Goal: Task Accomplishment & Management: Use online tool/utility

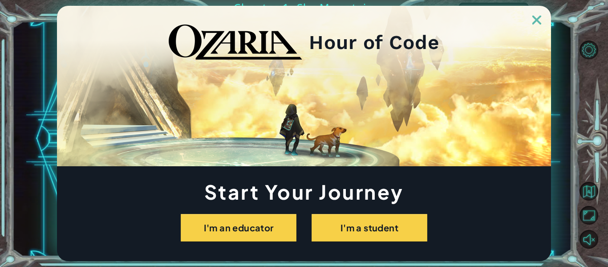
click at [531, 16] on link at bounding box center [536, 14] width 28 height 7
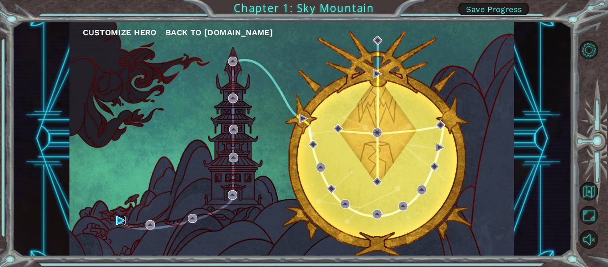
click at [120, 217] on img at bounding box center [120, 219] width 9 height 9
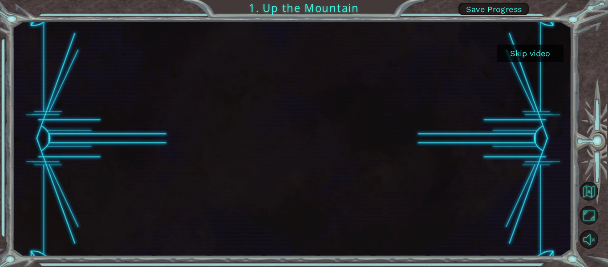
click at [531, 49] on button "Skip video" at bounding box center [530, 52] width 67 height 17
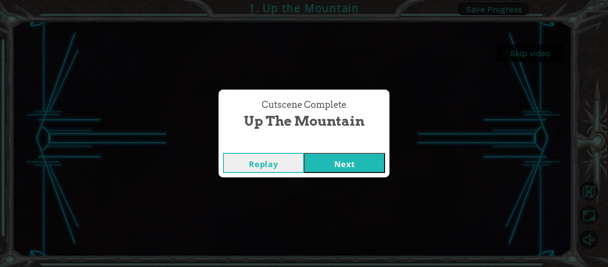
click at [360, 160] on button "Next" at bounding box center [344, 163] width 81 height 20
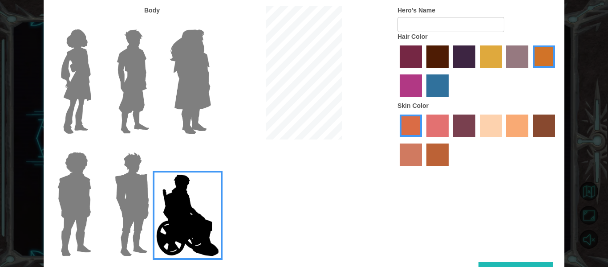
click at [125, 202] on img at bounding box center [131, 203] width 41 height 111
click at [153, 146] on input "Hero Garnet" at bounding box center [153, 146] width 0 height 0
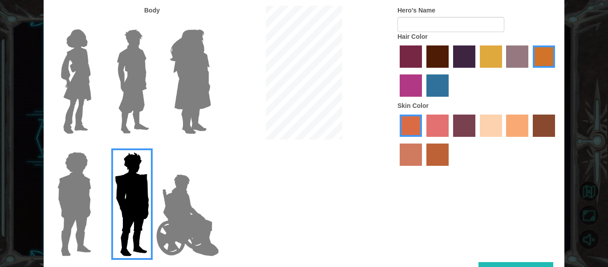
click at [93, 199] on img at bounding box center [74, 203] width 41 height 111
click at [95, 146] on input "Hero Steven" at bounding box center [95, 146] width 0 height 0
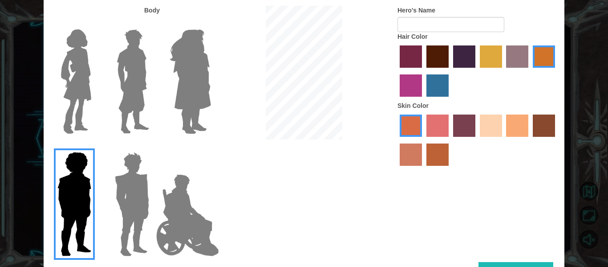
click at [88, 108] on img at bounding box center [75, 81] width 37 height 111
click at [95, 24] on input "Hero Connie" at bounding box center [95, 24] width 0 height 0
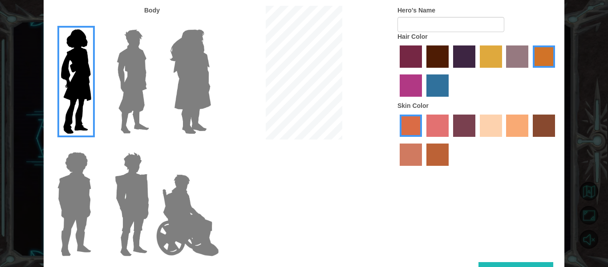
click at [190, 61] on img at bounding box center [190, 81] width 48 height 111
click at [210, 24] on input "Hero Amethyst" at bounding box center [210, 24] width 0 height 0
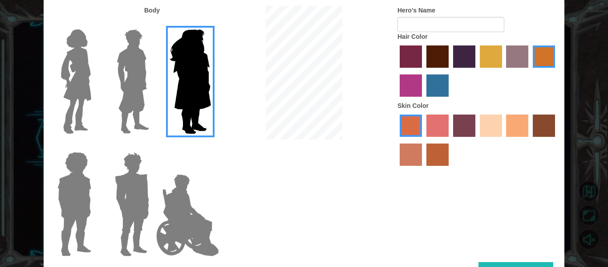
click at [109, 71] on label at bounding box center [130, 81] width 44 height 111
click at [153, 24] on input "Hero Lars" at bounding box center [153, 24] width 0 height 0
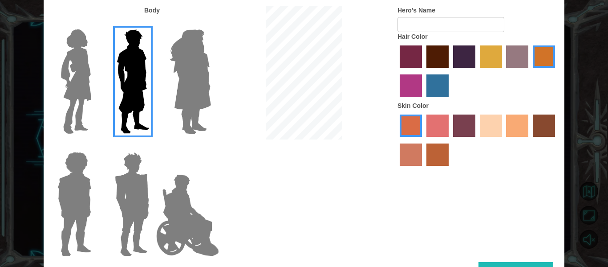
click at [121, 195] on img at bounding box center [131, 203] width 41 height 111
click at [153, 146] on input "Hero Garnet" at bounding box center [153, 146] width 0 height 0
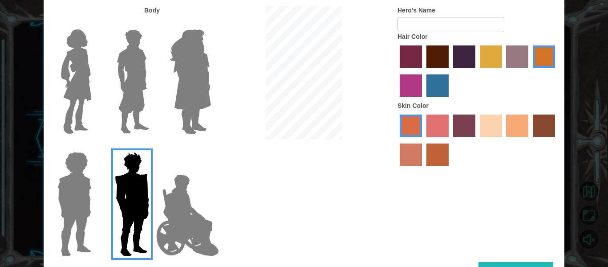
click at [194, 190] on img at bounding box center [188, 214] width 70 height 89
click at [210, 146] on input "Hero Jamie" at bounding box center [210, 146] width 0 height 0
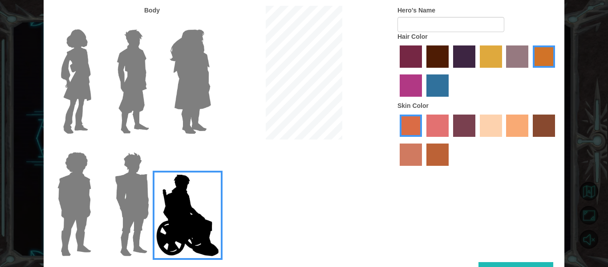
click at [491, 130] on label "sandy beach skin color" at bounding box center [491, 125] width 22 height 22
click at [477, 140] on input "sandy beach skin color" at bounding box center [477, 140] width 0 height 0
click at [137, 167] on img at bounding box center [131, 203] width 41 height 111
click at [153, 146] on input "Hero Garnet" at bounding box center [153, 146] width 0 height 0
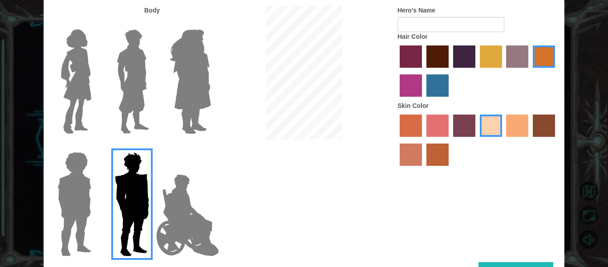
click at [68, 192] on img at bounding box center [74, 203] width 41 height 111
click at [95, 146] on input "Hero Steven" at bounding box center [95, 146] width 0 height 0
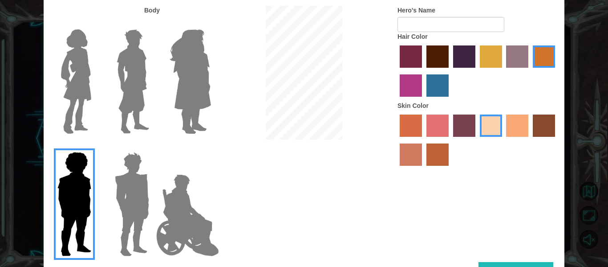
click at [89, 48] on img at bounding box center [75, 81] width 37 height 111
click at [95, 24] on input "Hero Connie" at bounding box center [95, 24] width 0 height 0
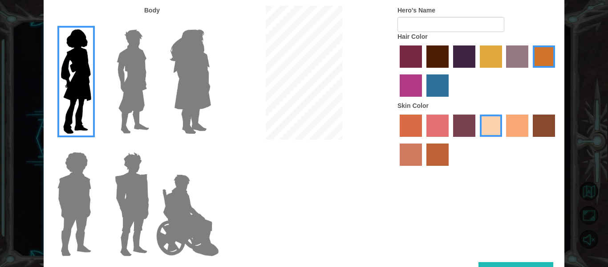
click at [142, 48] on img at bounding box center [133, 81] width 40 height 111
click at [153, 24] on input "Hero Lars" at bounding box center [153, 24] width 0 height 0
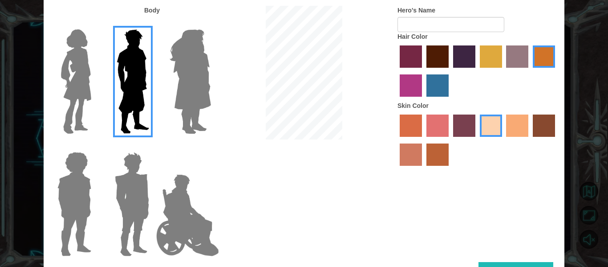
click at [415, 79] on label "medium red violet hair color" at bounding box center [411, 85] width 22 height 22
click at [556, 71] on input "medium red violet hair color" at bounding box center [556, 71] width 0 height 0
click at [52, 205] on label at bounding box center [72, 203] width 44 height 111
click at [95, 146] on input "Hero Steven" at bounding box center [95, 146] width 0 height 0
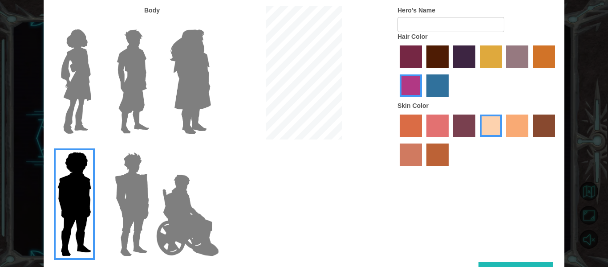
click at [144, 97] on img at bounding box center [133, 81] width 40 height 111
click at [153, 24] on input "Hero Lars" at bounding box center [153, 24] width 0 height 0
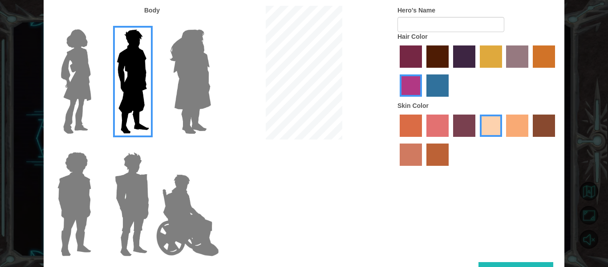
click at [483, 125] on label "sandy beach skin color" at bounding box center [491, 125] width 22 height 22
click at [477, 140] on input "sandy beach skin color" at bounding box center [477, 140] width 0 height 0
click at [417, 148] on label "burning sand skin color" at bounding box center [411, 154] width 22 height 22
click at [556, 140] on input "burning sand skin color" at bounding box center [556, 140] width 0 height 0
click at [444, 150] on label "smoke tree skin color" at bounding box center [437, 154] width 22 height 22
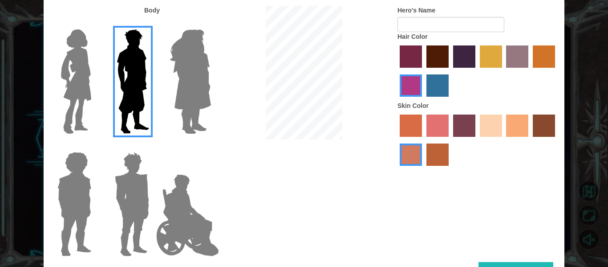
click at [423, 169] on input "smoke tree skin color" at bounding box center [423, 169] width 0 height 0
click at [490, 125] on label "sandy beach skin color" at bounding box center [491, 125] width 22 height 22
click at [477, 140] on input "sandy beach skin color" at bounding box center [477, 140] width 0 height 0
click at [432, 85] on label "lachmara hair color" at bounding box center [437, 85] width 22 height 22
click at [423, 100] on input "lachmara hair color" at bounding box center [423, 100] width 0 height 0
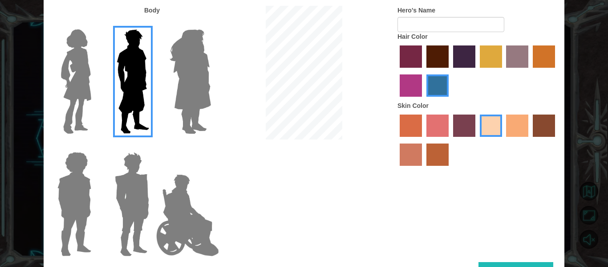
click at [516, 59] on label "bazaar hair color" at bounding box center [517, 56] width 22 height 22
click at [503, 71] on input "bazaar hair color" at bounding box center [503, 71] width 0 height 0
click at [496, 55] on label "tulip tree hair color" at bounding box center [491, 56] width 22 height 22
click at [477, 71] on input "tulip tree hair color" at bounding box center [477, 71] width 0 height 0
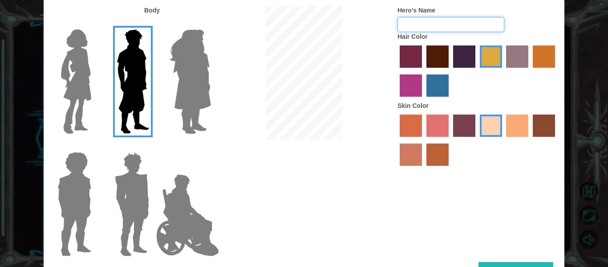
click at [424, 31] on input "Hero's Name" at bounding box center [450, 24] width 107 height 15
click at [433, 84] on label "lachmara hair color" at bounding box center [437, 85] width 22 height 22
click at [423, 100] on input "lachmara hair color" at bounding box center [423, 100] width 0 height 0
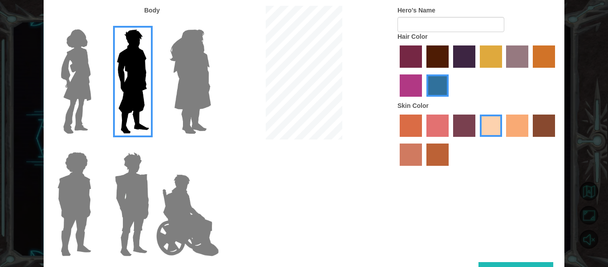
click at [429, 63] on label "maroon hair color" at bounding box center [437, 56] width 22 height 22
click at [423, 71] on input "maroon hair color" at bounding box center [423, 71] width 0 height 0
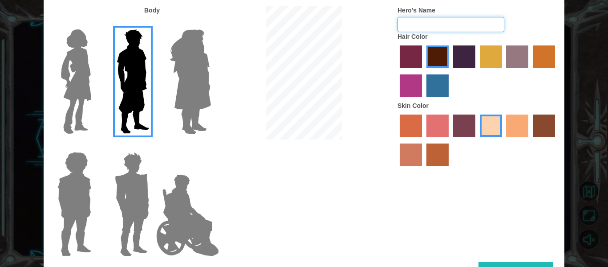
click at [435, 26] on input "Hero's Name" at bounding box center [450, 24] width 107 height 15
type input "67"
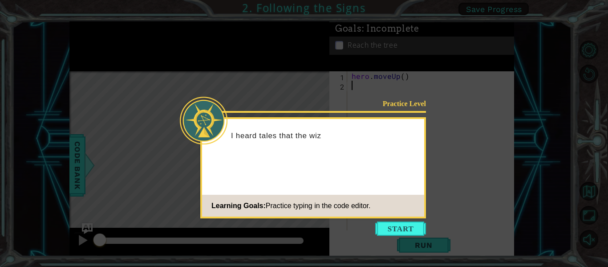
click at [414, 251] on icon at bounding box center [304, 133] width 608 height 267
click at [406, 234] on button "Start" at bounding box center [400, 228] width 51 height 14
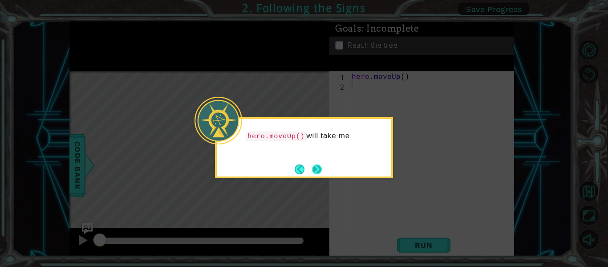
click at [320, 164] on button "Next" at bounding box center [317, 169] width 10 height 10
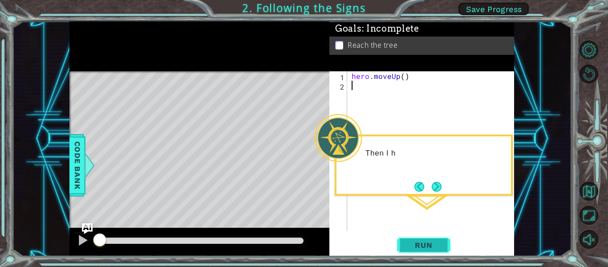
click at [432, 246] on span "Run" at bounding box center [423, 244] width 35 height 9
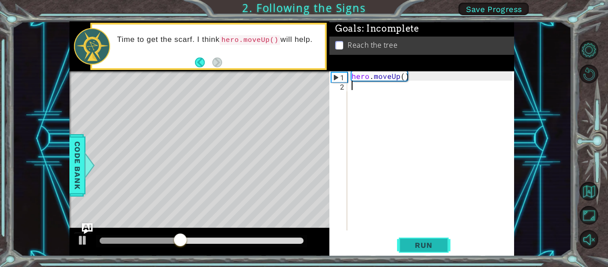
click at [403, 244] on button "Run" at bounding box center [423, 245] width 53 height 18
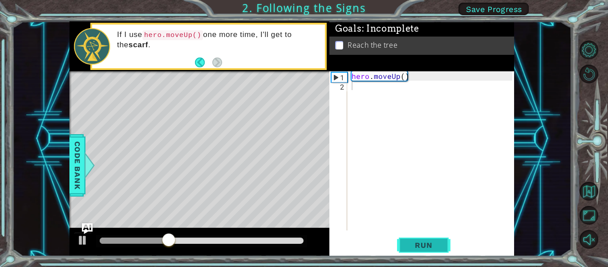
click at [425, 242] on span "Run" at bounding box center [423, 244] width 35 height 9
click at [429, 250] on button "Run" at bounding box center [423, 245] width 53 height 18
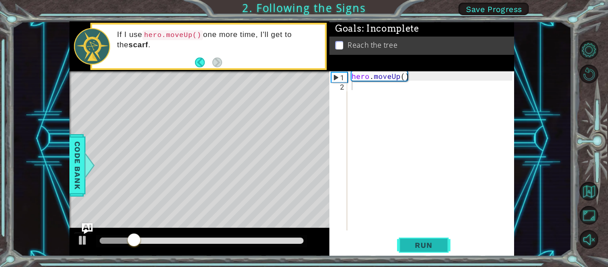
click at [429, 247] on button "Run" at bounding box center [423, 245] width 53 height 18
click at [432, 247] on span "Run" at bounding box center [423, 244] width 35 height 9
click at [198, 62] on button "Back" at bounding box center [203, 62] width 17 height 10
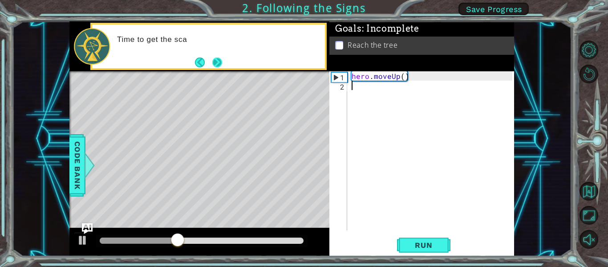
click at [216, 62] on button "Next" at bounding box center [217, 62] width 10 height 10
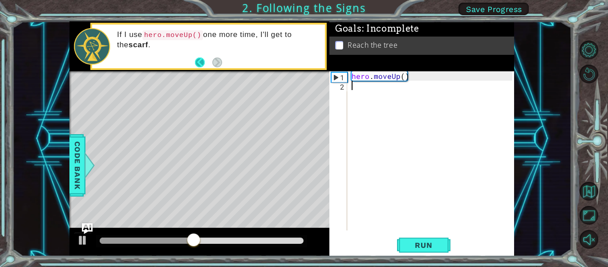
click at [201, 58] on button "Back" at bounding box center [203, 62] width 17 height 10
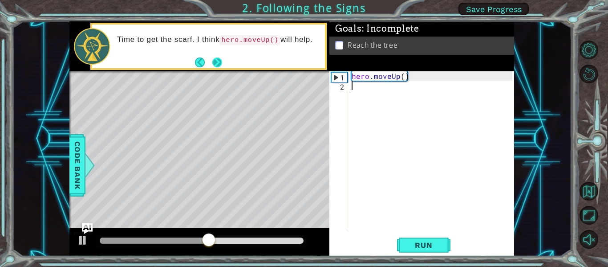
click at [214, 61] on button "Next" at bounding box center [217, 62] width 10 height 10
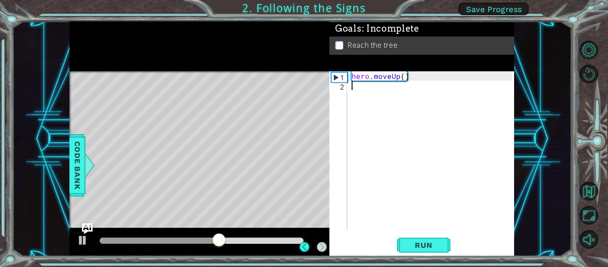
click at [90, 182] on div "Level Map" at bounding box center [274, 202] width 411 height 262
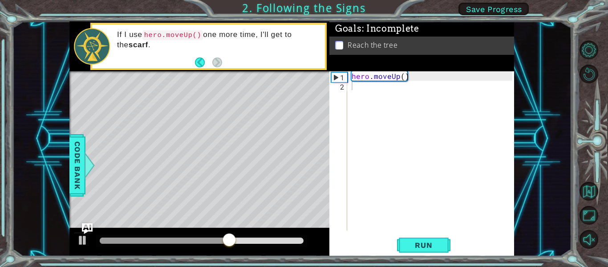
click at [69, 174] on div "Code Bank" at bounding box center [77, 165] width 16 height 62
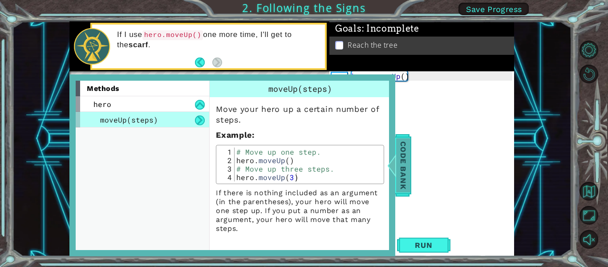
click at [403, 178] on span "Code Bank" at bounding box center [403, 165] width 14 height 54
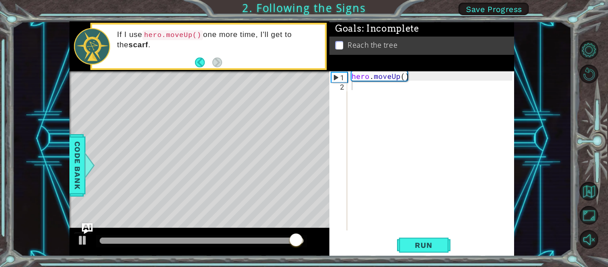
click at [398, 255] on div "1 2 hero . moveUp ( ) ההההההההההההההההההההההההההההההההההההההההההההההההההההההההה…" at bounding box center [421, 163] width 185 height 185
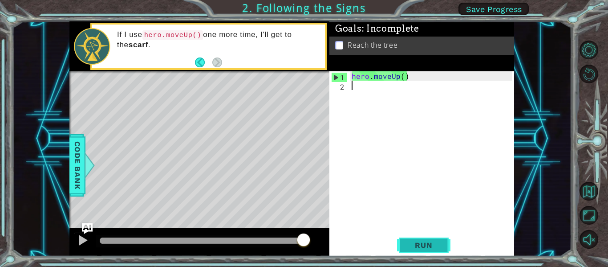
click at [406, 236] on button "Run" at bounding box center [423, 245] width 53 height 18
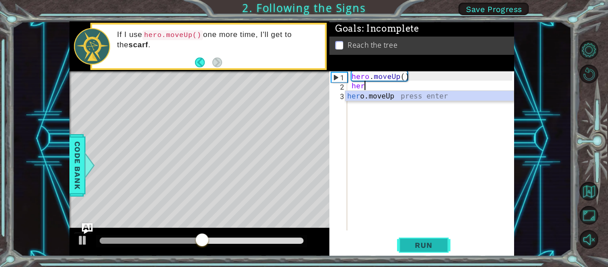
scroll to position [0, 0]
type textarea "hero"
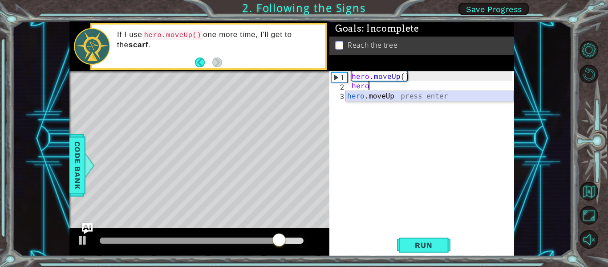
click at [419, 97] on div "hero .moveUp press enter" at bounding box center [429, 107] width 168 height 32
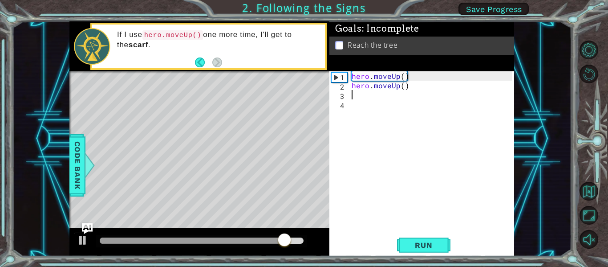
scroll to position [0, 0]
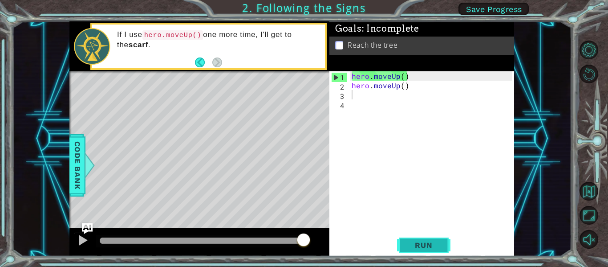
click at [410, 240] on span "Run" at bounding box center [423, 244] width 35 height 9
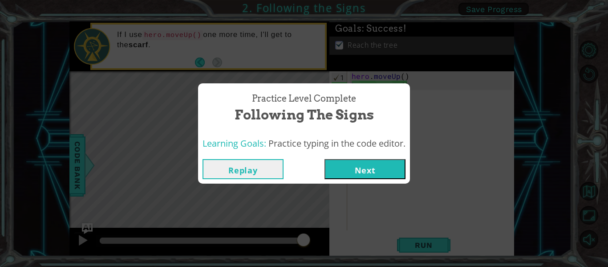
click at [331, 173] on button "Next" at bounding box center [364, 169] width 81 height 20
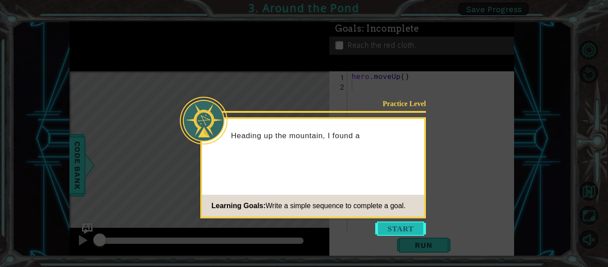
click at [409, 227] on button "Start" at bounding box center [400, 228] width 51 height 14
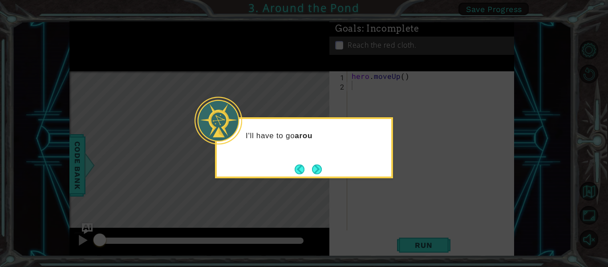
click at [295, 161] on div "I'll have to go arou" at bounding box center [304, 147] width 178 height 61
click at [295, 161] on div "I'll have to go around the" at bounding box center [304, 147] width 178 height 61
click at [295, 161] on div "I'll have to go around the pond ." at bounding box center [304, 147] width 178 height 61
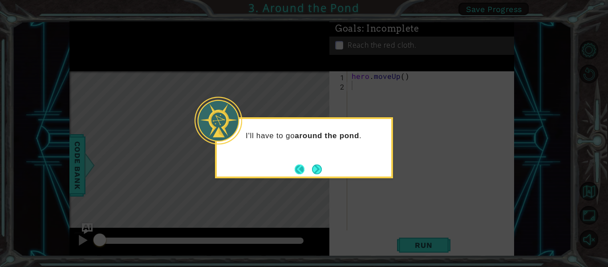
click at [297, 172] on button "Back" at bounding box center [303, 169] width 17 height 10
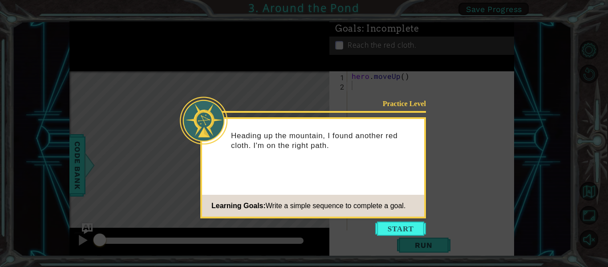
click at [372, 225] on icon at bounding box center [304, 133] width 608 height 267
click at [380, 225] on button "Start" at bounding box center [400, 228] width 51 height 14
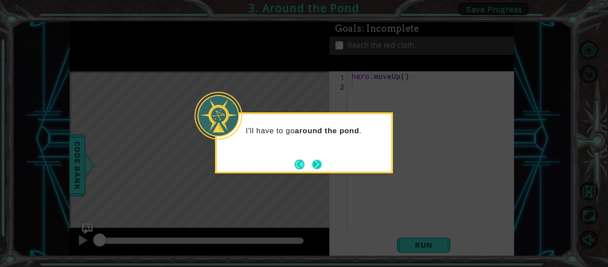
click at [319, 166] on button "Next" at bounding box center [317, 164] width 10 height 10
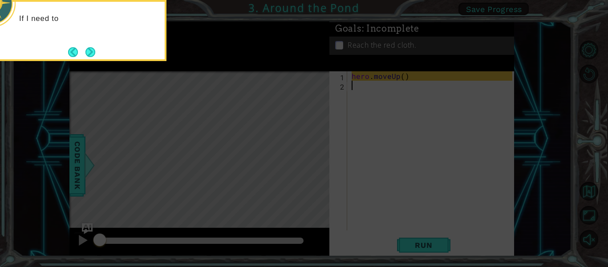
click at [315, 159] on icon at bounding box center [304, 39] width 608 height 453
click at [90, 46] on footer at bounding box center [81, 51] width 27 height 13
click at [91, 50] on button "Next" at bounding box center [90, 52] width 10 height 10
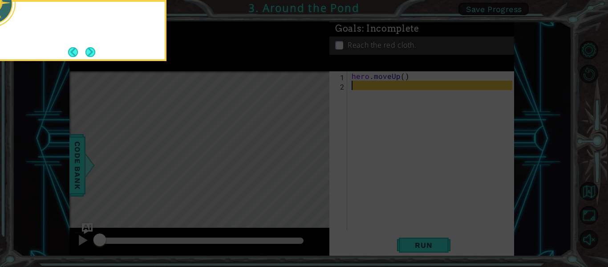
click at [91, 50] on button "Next" at bounding box center [90, 52] width 10 height 10
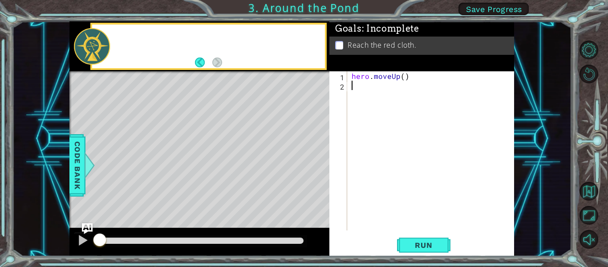
click at [91, 50] on div at bounding box center [92, 46] width 36 height 36
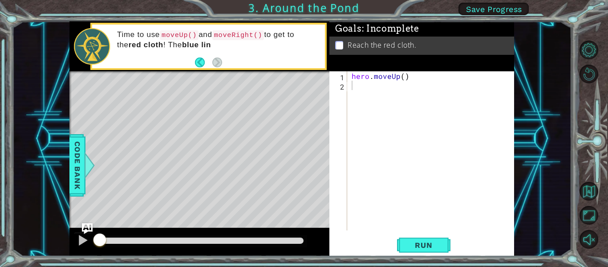
click at [425, 189] on div "hero . moveUp ( )" at bounding box center [433, 160] width 167 height 178
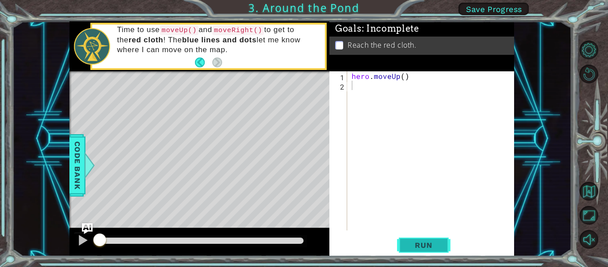
click at [423, 238] on button "Run" at bounding box center [423, 245] width 53 height 18
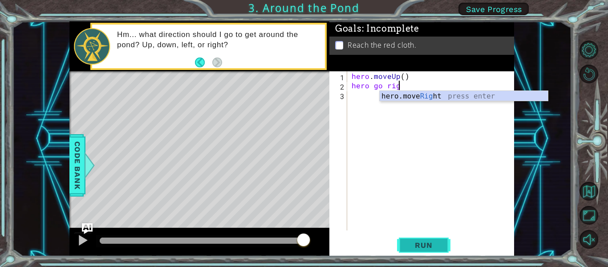
scroll to position [0, 3]
type textarea "hero go right"
click at [500, 97] on div "hero.move Right press enter" at bounding box center [464, 107] width 168 height 32
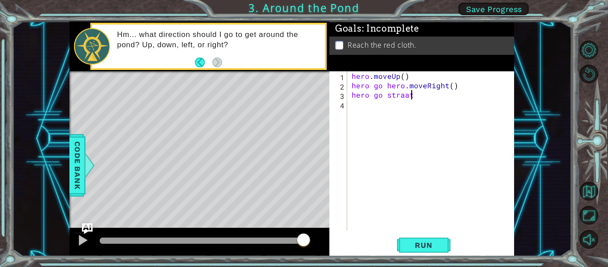
type textarea "hero go straate"
click at [428, 246] on span "Run" at bounding box center [423, 244] width 35 height 9
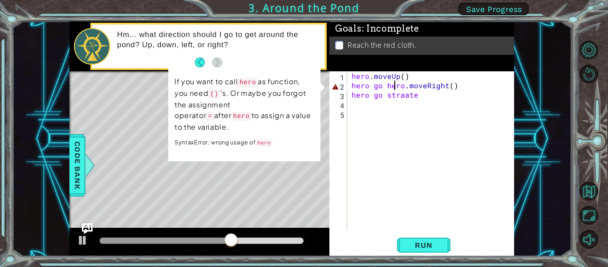
click at [396, 89] on div "hero . moveUp ( ) hero go hero . moveRight ( ) hero go straate" at bounding box center [433, 160] width 167 height 178
click at [401, 85] on div "hero . moveUp ( ) hero go hero . moveRight ( ) hero go straate" at bounding box center [433, 160] width 167 height 178
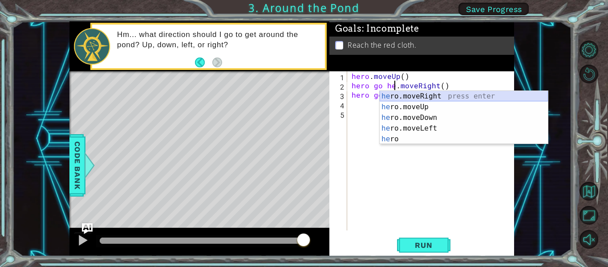
click at [424, 96] on div "he ro.moveRight press enter he ro.moveUp press enter he ro.moveDown press enter…" at bounding box center [464, 128] width 168 height 75
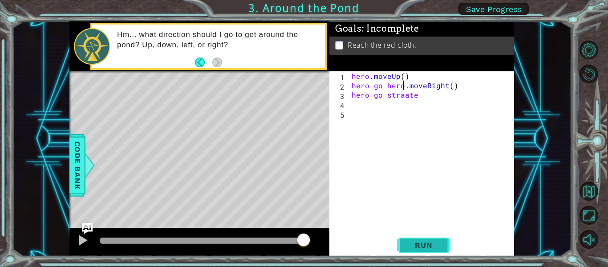
click at [418, 238] on button "Run" at bounding box center [423, 245] width 53 height 18
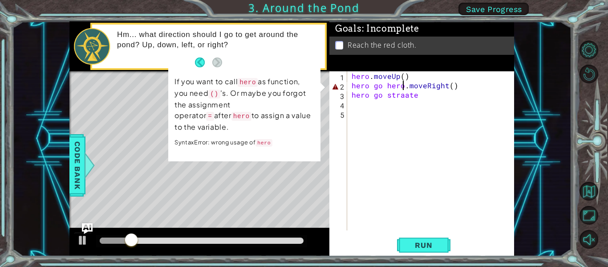
click at [272, 137] on p "SyntaxError: wrong usage of hero" at bounding box center [244, 143] width 140 height 12
click at [366, 87] on div "hero . moveUp ( ) hero go hero . moveRight ( ) hero go straate" at bounding box center [433, 160] width 167 height 178
click at [370, 87] on div "hero . moveUp ( ) hero go hero . moveRight ( ) hero go straate" at bounding box center [433, 160] width 167 height 178
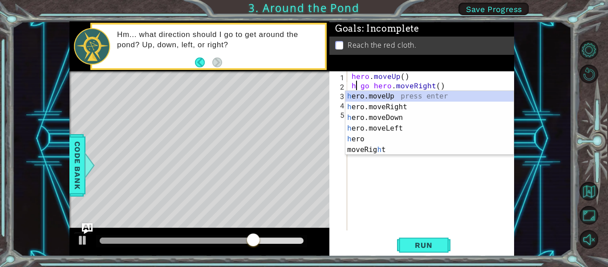
type textarea "go hero.moveRight()"
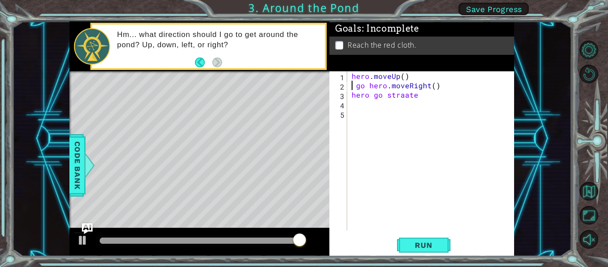
click at [407, 234] on div "go hero.moveRight() 1 2 3 4 5 hero . moveUp ( ) go hero . moveRight ( ) hero go…" at bounding box center [421, 163] width 185 height 185
click at [408, 239] on button "Run" at bounding box center [423, 245] width 53 height 18
